Goal: Information Seeking & Learning: Check status

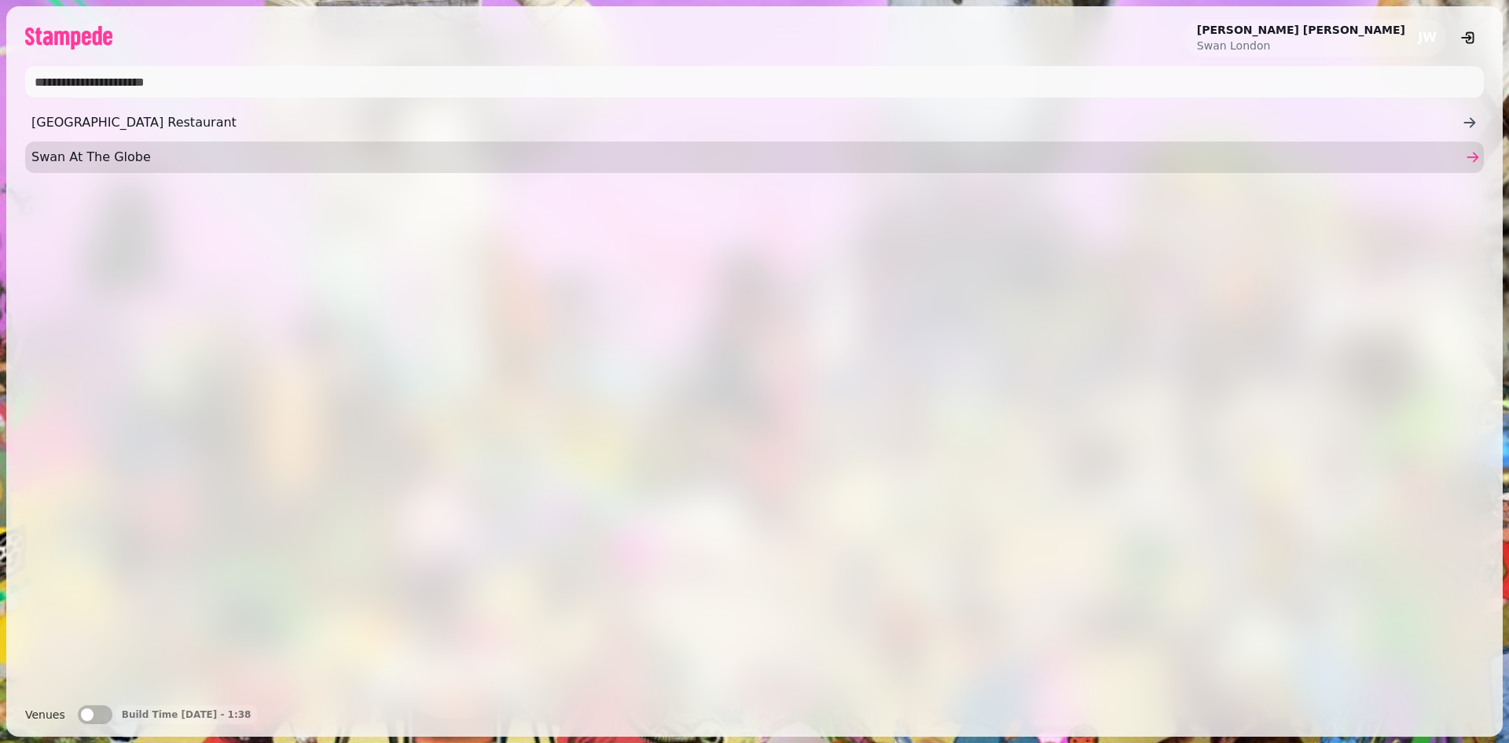
click at [87, 151] on span "Swan At The Globe" at bounding box center [746, 157] width 1430 height 19
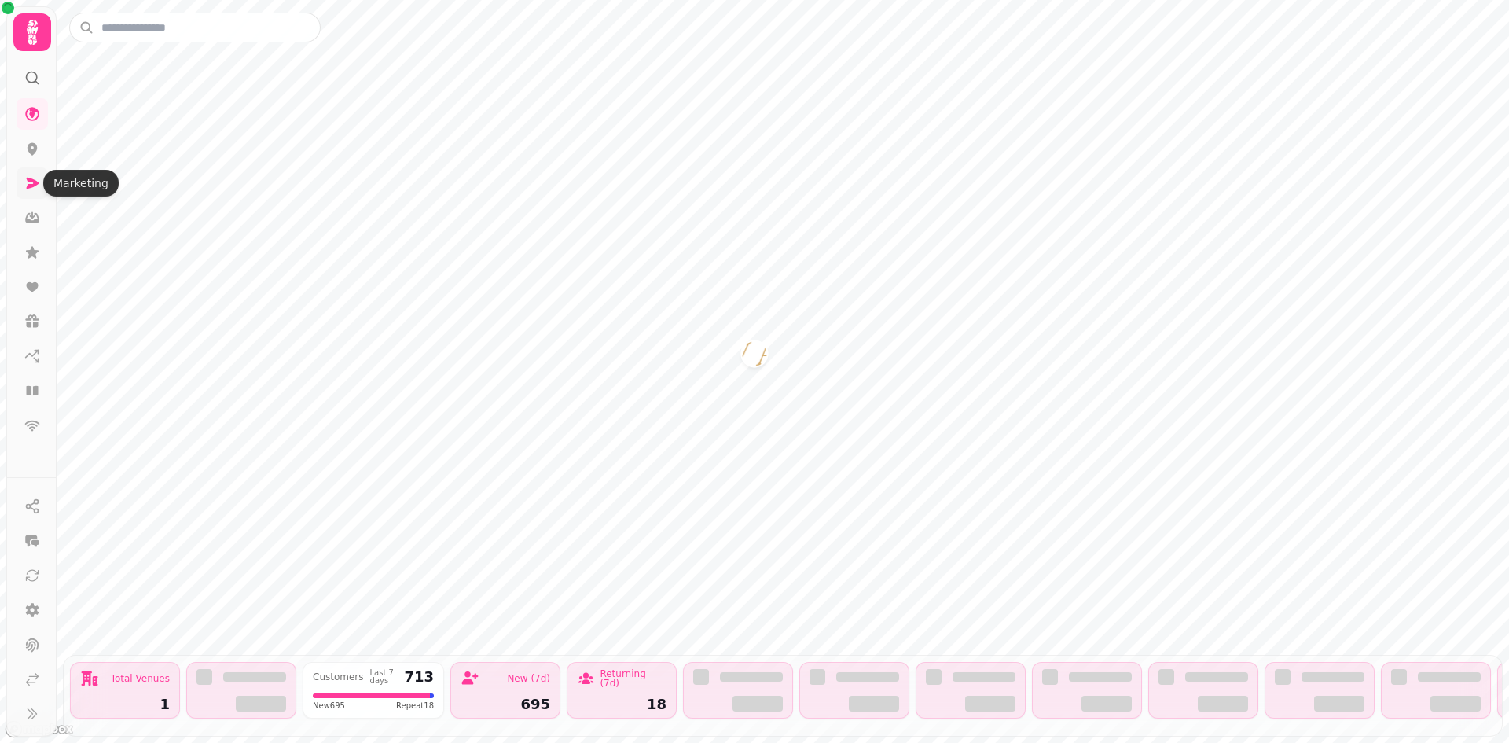
click at [35, 179] on icon at bounding box center [32, 183] width 16 height 16
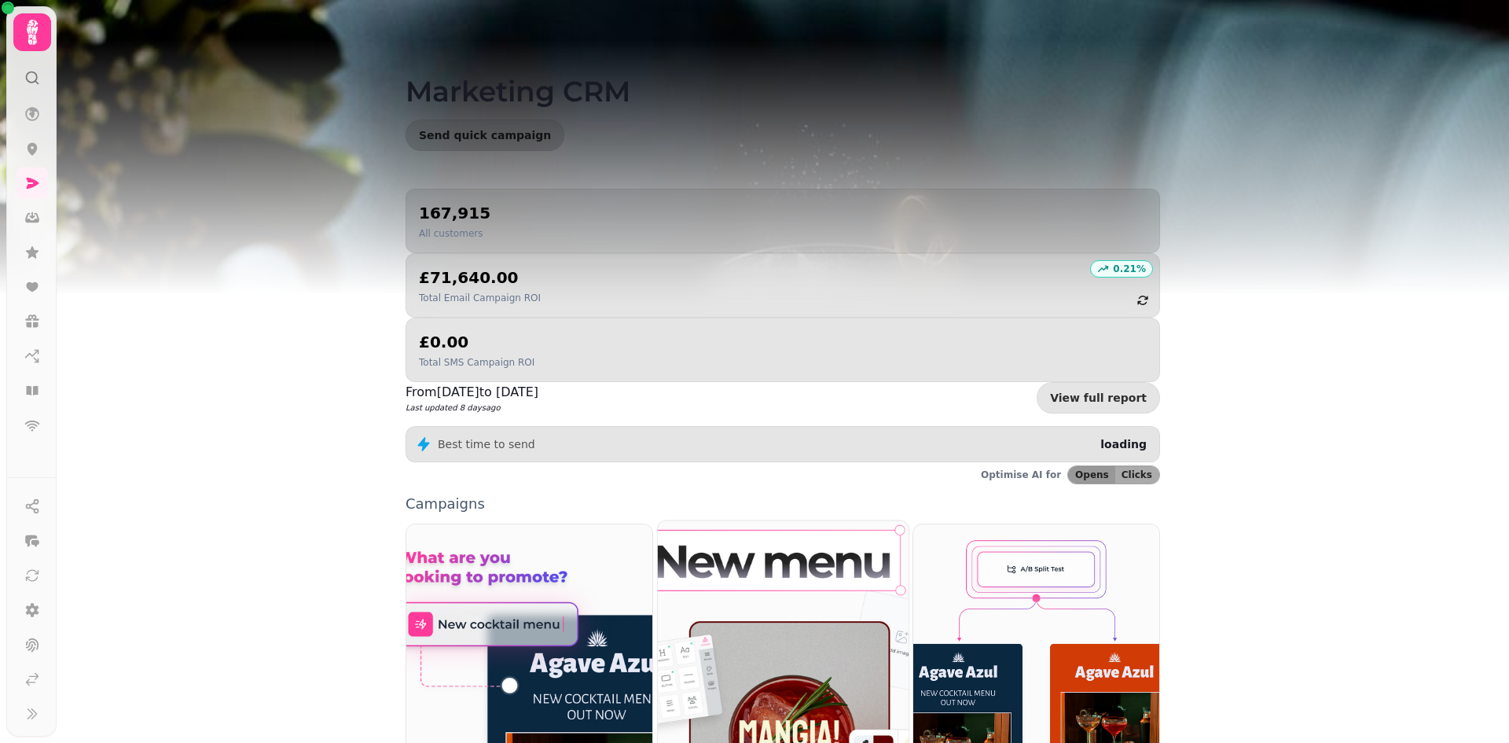
click at [773, 528] on img at bounding box center [783, 677] width 276 height 344
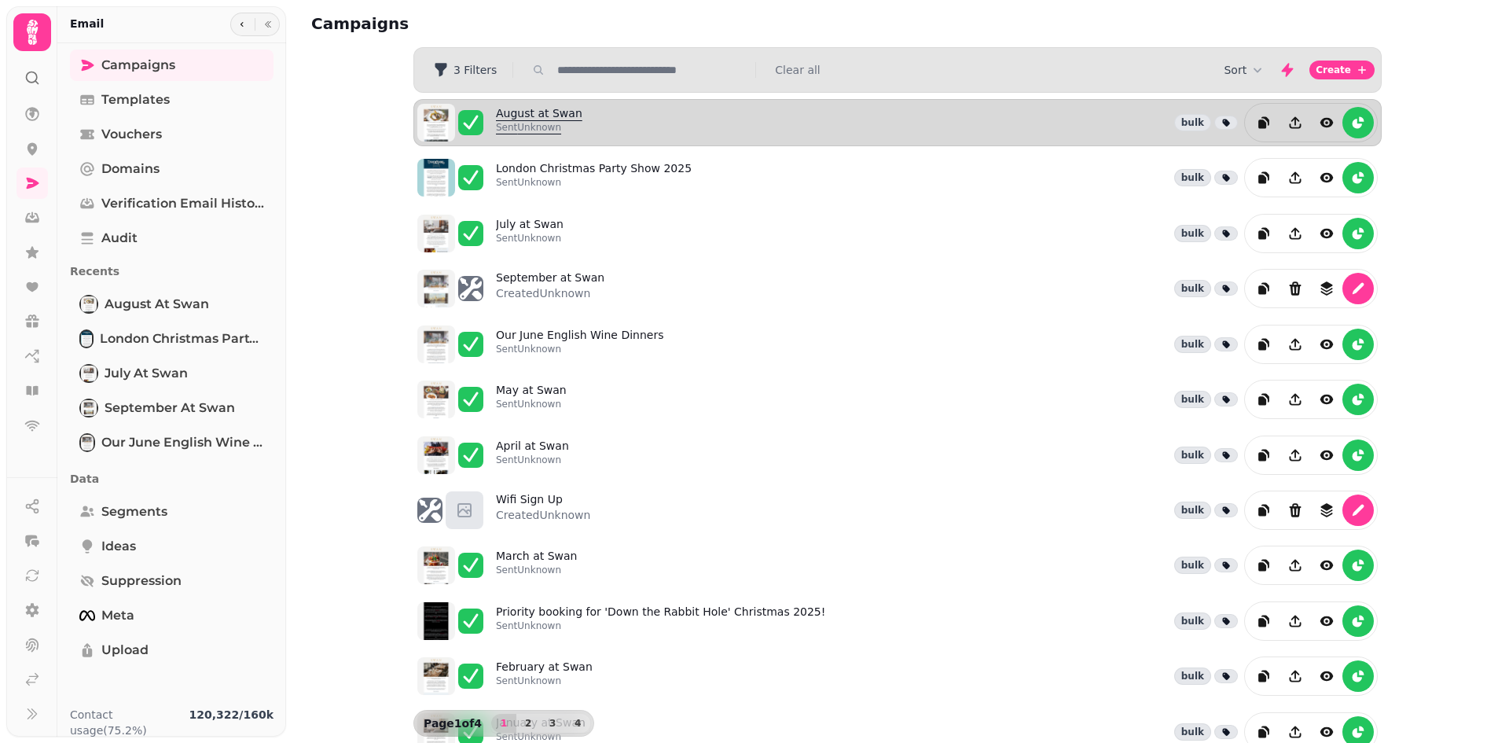
click at [523, 119] on link "August at Swan Sent Unknown" at bounding box center [539, 122] width 86 height 35
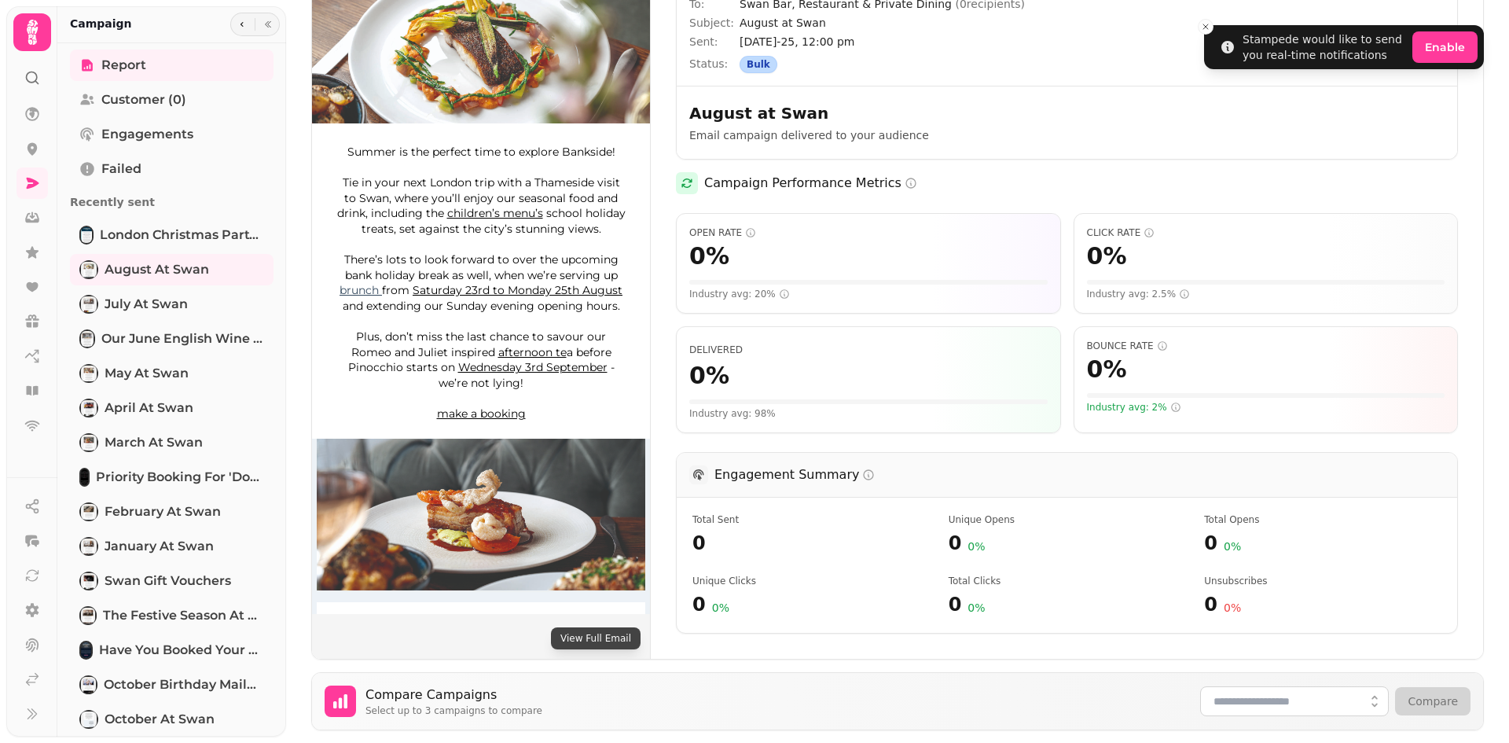
scroll to position [314, 0]
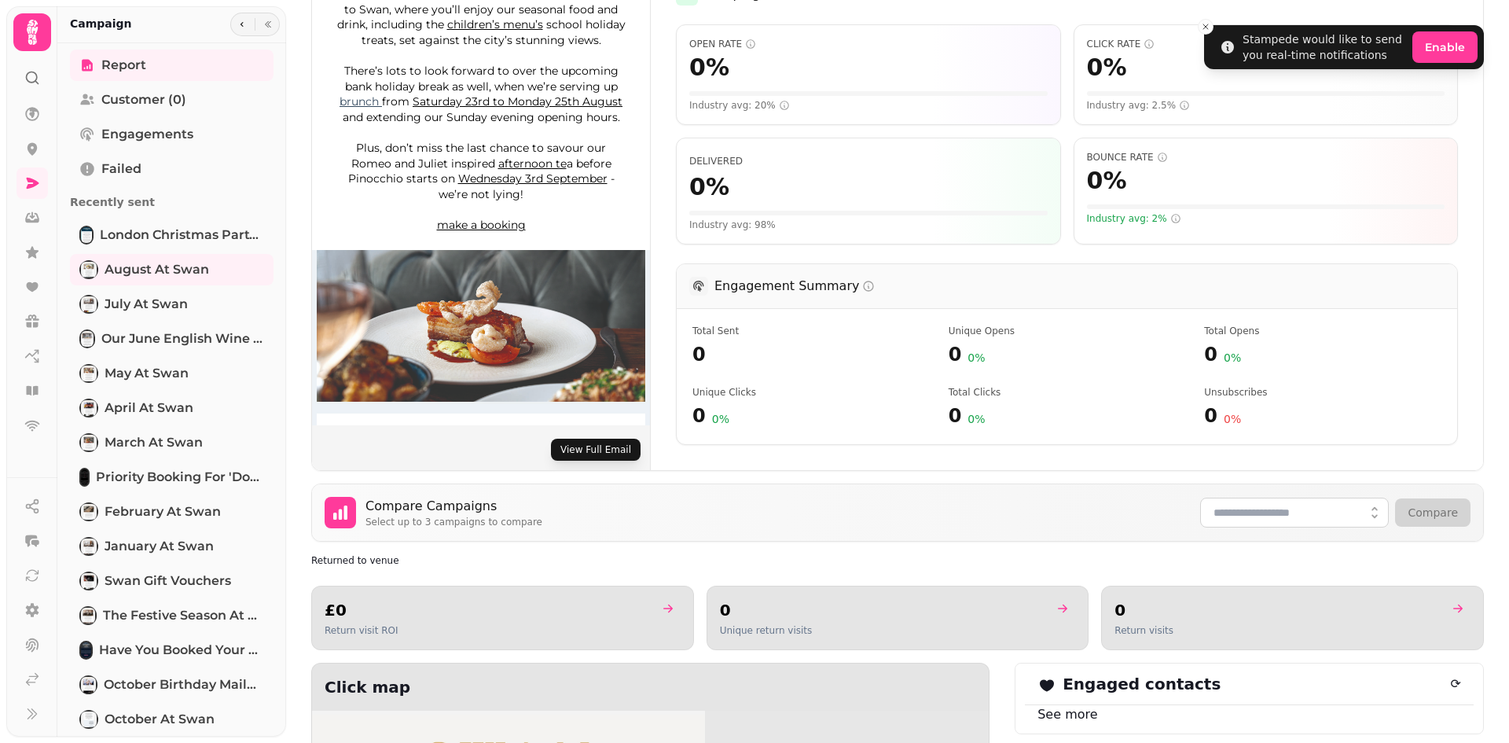
click at [606, 446] on button "View Full Email" at bounding box center [596, 450] width 90 height 22
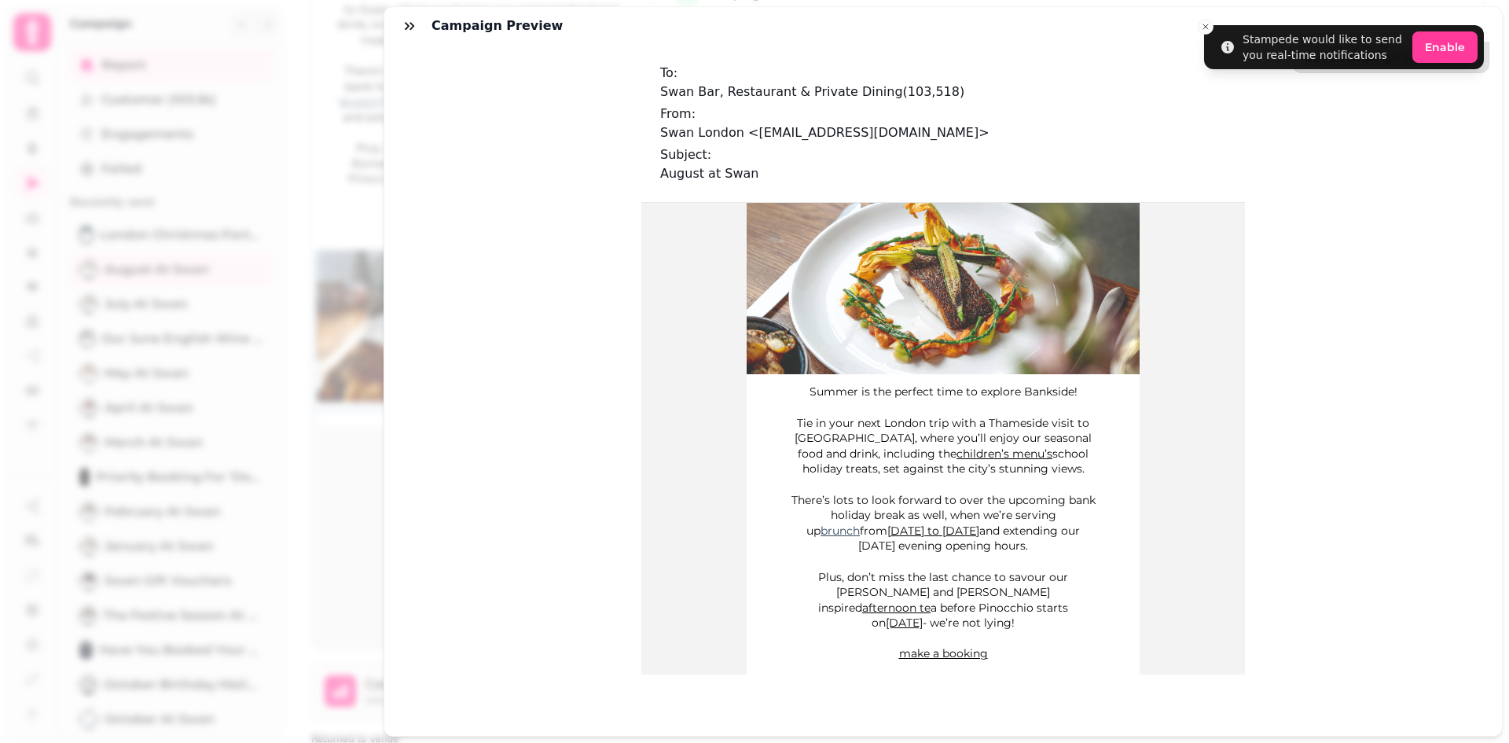
scroll to position [136, 0]
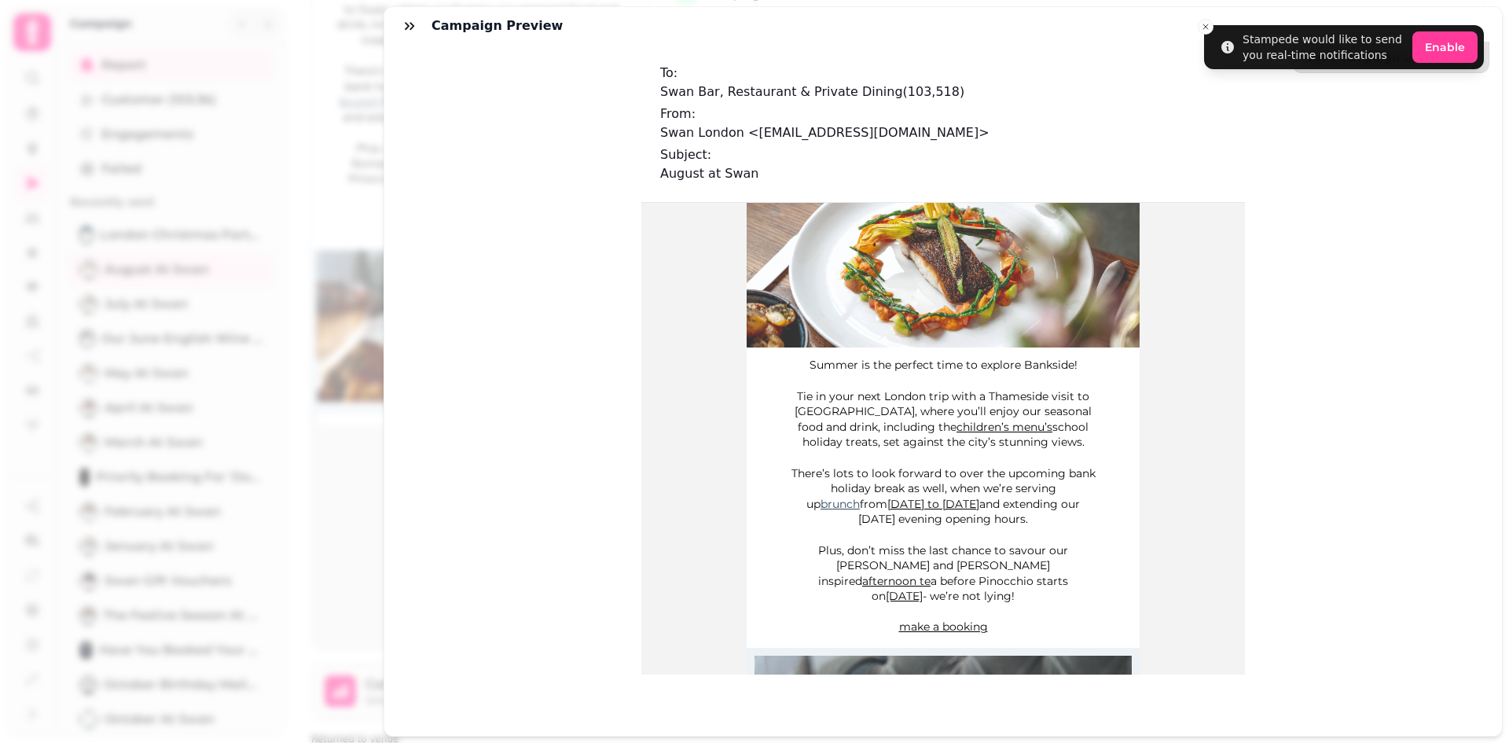
drag, startPoint x: 793, startPoint y: 549, endPoint x: 1086, endPoint y: 582, distance: 294.9
click at [1086, 582] on p "Plus, don’t miss the last chance to savour our [PERSON_NAME] and [PERSON_NAME] …" at bounding box center [943, 573] width 307 height 61
copy span "Plus, don’t miss the last chance to savour our [PERSON_NAME] and [PERSON_NAME] …"
click at [1413, 365] on div "Save campaign to template To: Swan Bar, Restaurant & Private Dining ( 103,518 )…" at bounding box center [943, 390] width 1118 height 691
